Goal: Task Accomplishment & Management: Manage account settings

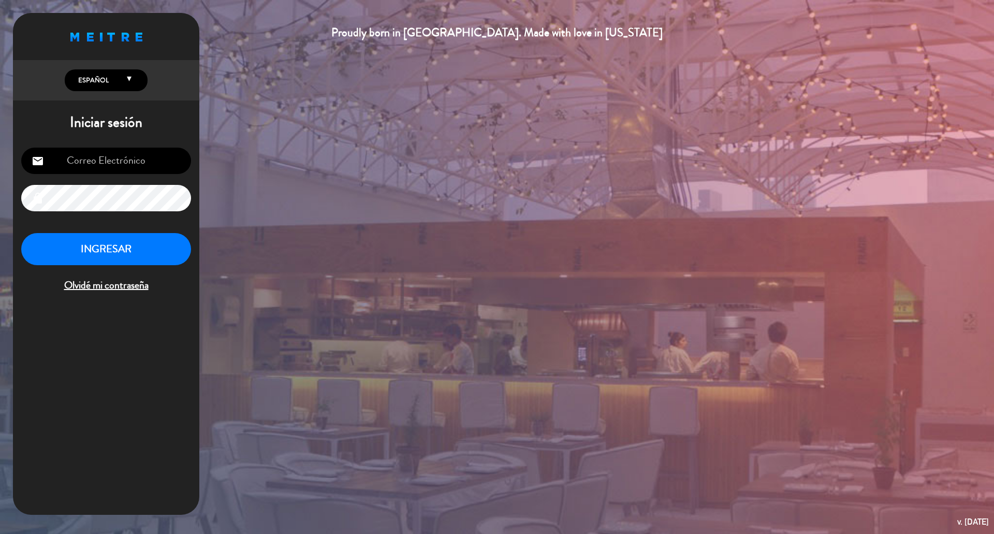
type input "[EMAIL_ADDRESS][DOMAIN_NAME]"
click at [139, 245] on button "INGRESAR" at bounding box center [106, 249] width 170 height 33
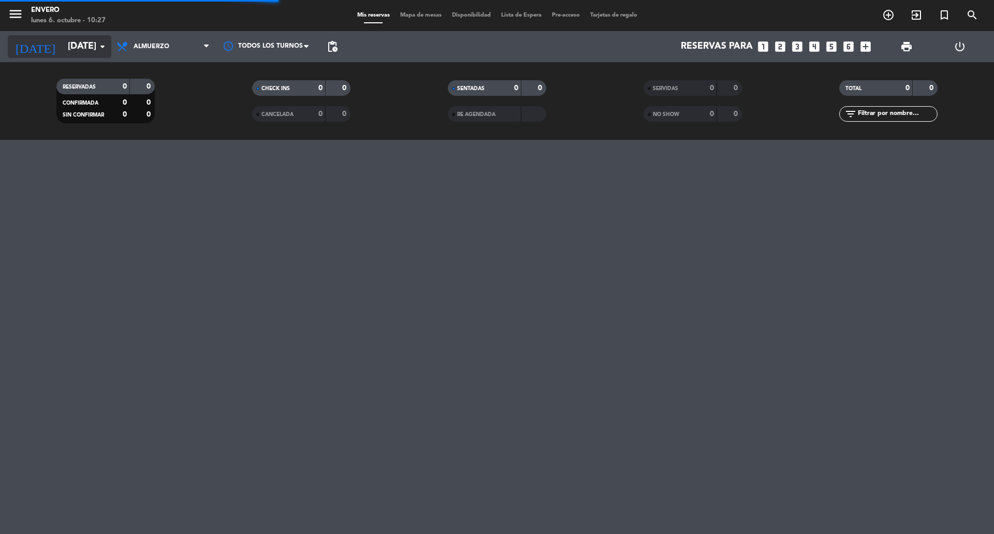
click at [93, 50] on input "[DATE]" at bounding box center [123, 46] width 120 height 21
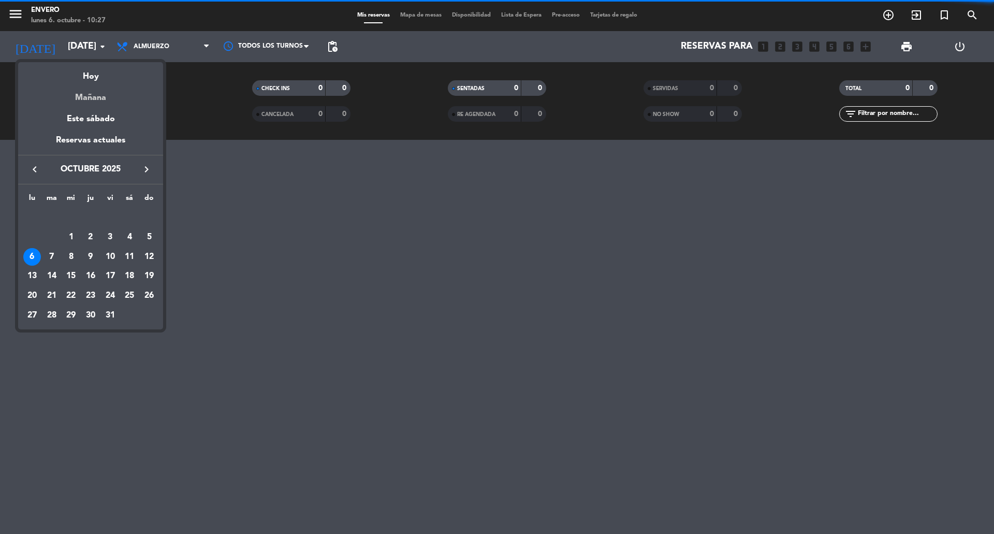
click at [94, 98] on div "Mañana" at bounding box center [90, 93] width 145 height 21
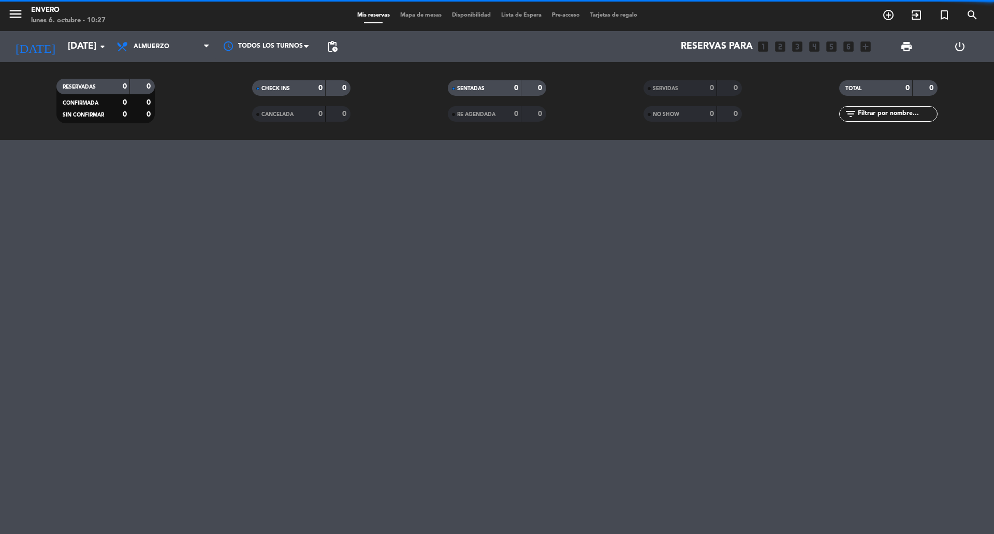
type input "[DATE]"
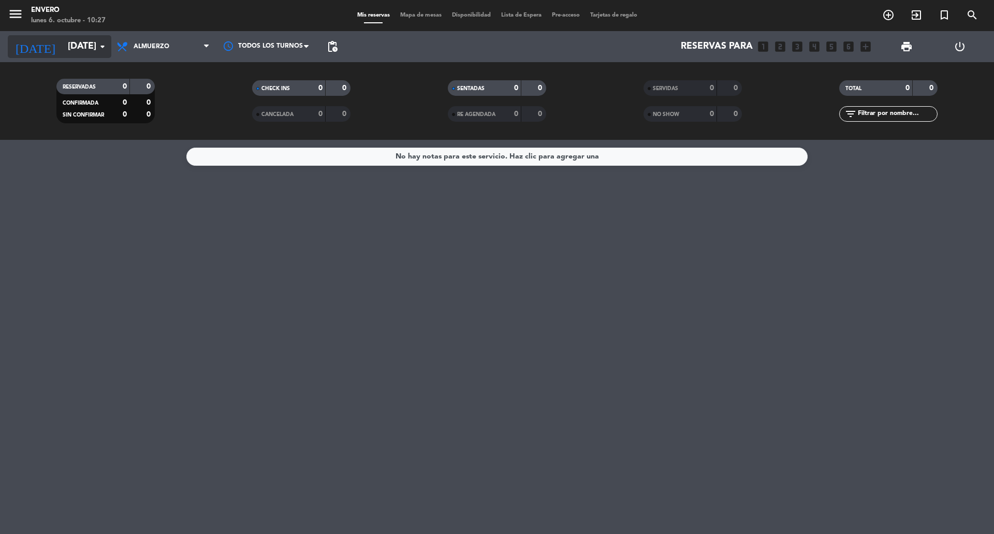
click at [76, 56] on input "[DATE]" at bounding box center [123, 46] width 120 height 21
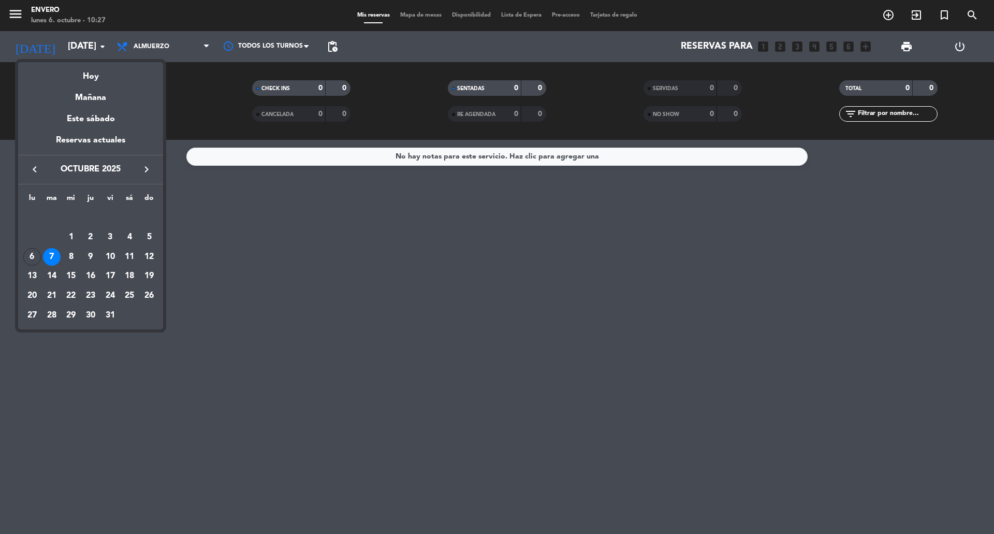
click at [50, 257] on div "7" at bounding box center [52, 257] width 18 height 18
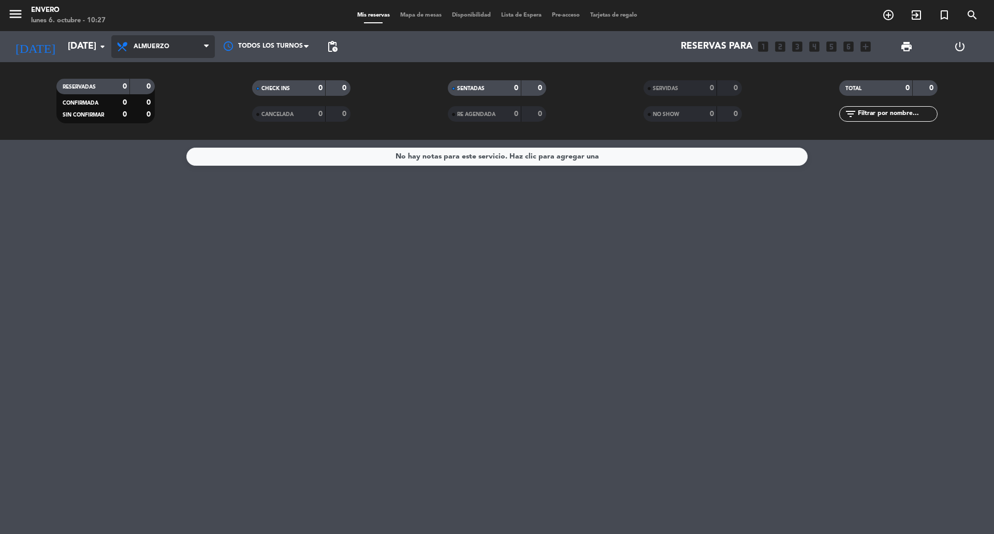
click at [160, 37] on span "Almuerzo" at bounding box center [162, 46] width 103 height 23
click at [181, 116] on div "menu Envero [DATE] 6. octubre - 10:27 Mis reservas Mapa de mesas Disponibilidad…" at bounding box center [497, 70] width 994 height 140
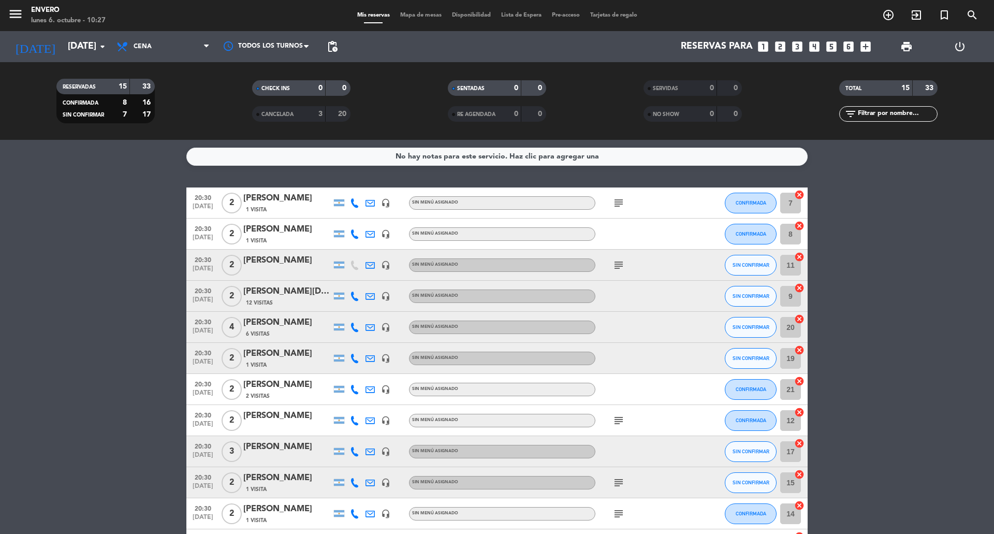
click at [409, 14] on span "Mapa de mesas" at bounding box center [421, 15] width 52 height 6
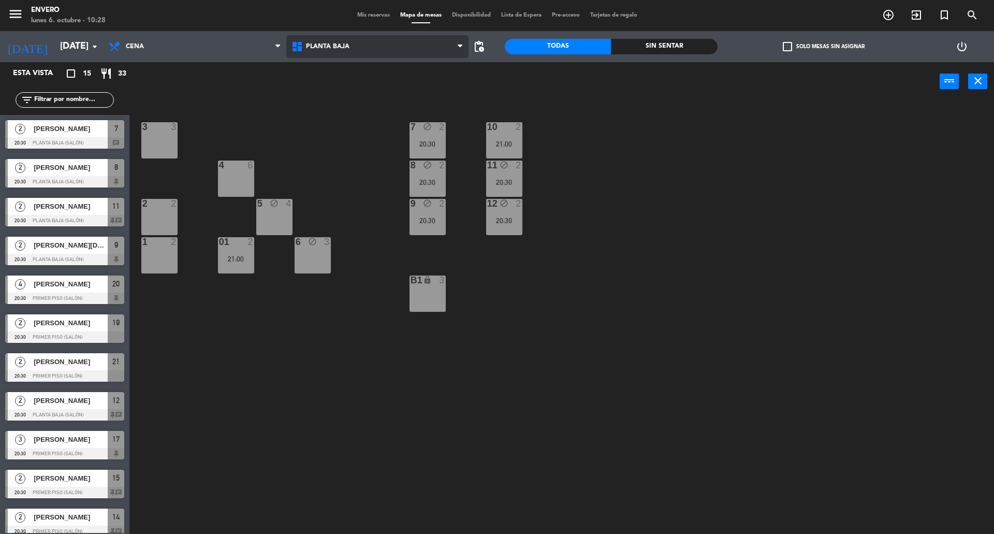
click at [343, 52] on span "Planta Baja" at bounding box center [377, 46] width 183 height 23
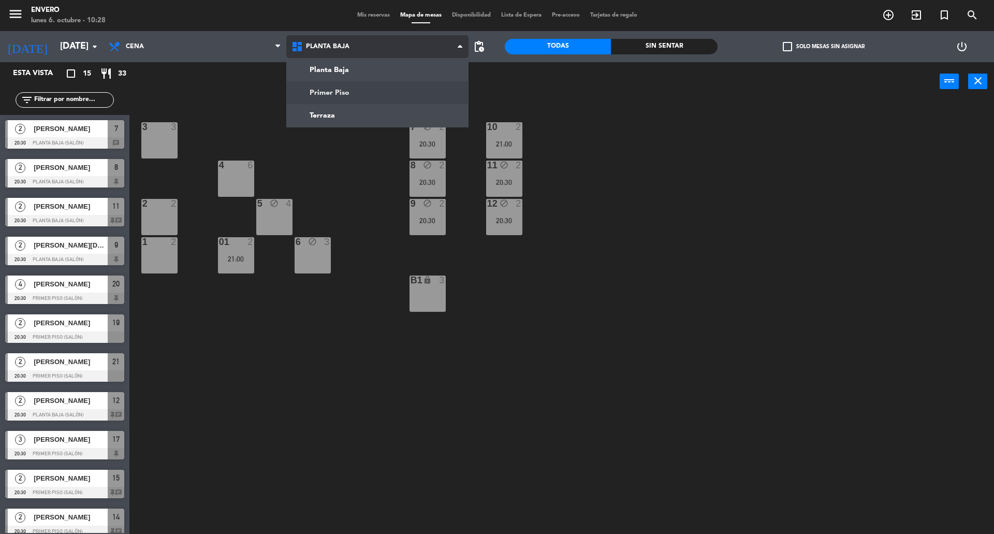
click at [357, 97] on ng-component "menu Envero [DATE] 6. octubre - 10:28 Mis reservas Mapa de mesas Disponibilidad…" at bounding box center [497, 268] width 994 height 536
